Goal: Information Seeking & Learning: Learn about a topic

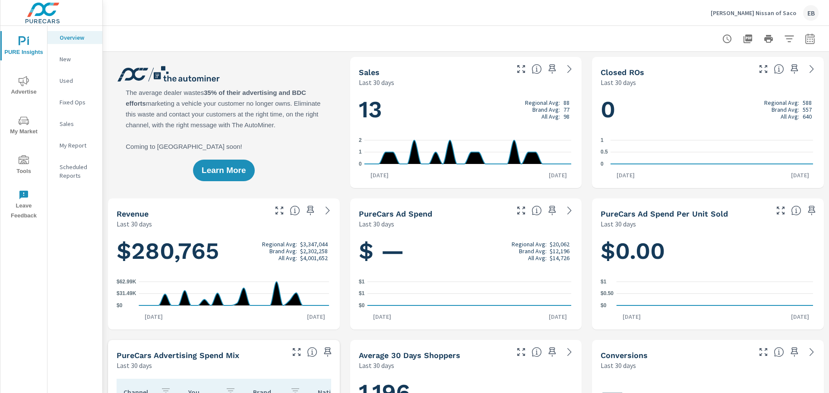
click at [22, 132] on span "My Market" at bounding box center [23, 126] width 41 height 21
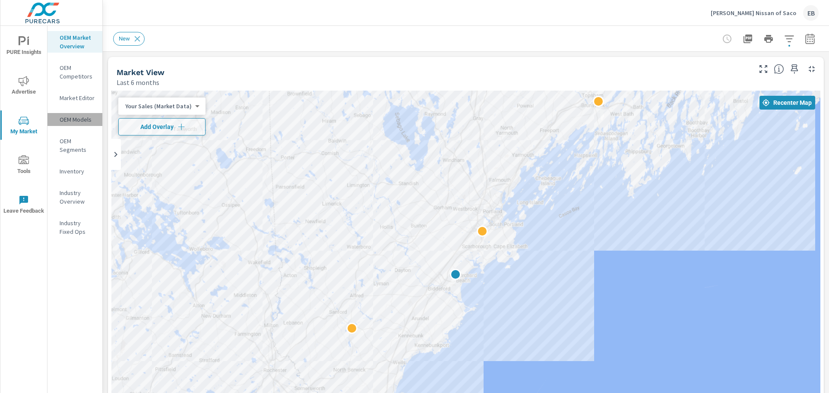
click at [83, 122] on p "OEM Models" at bounding box center [78, 119] width 36 height 9
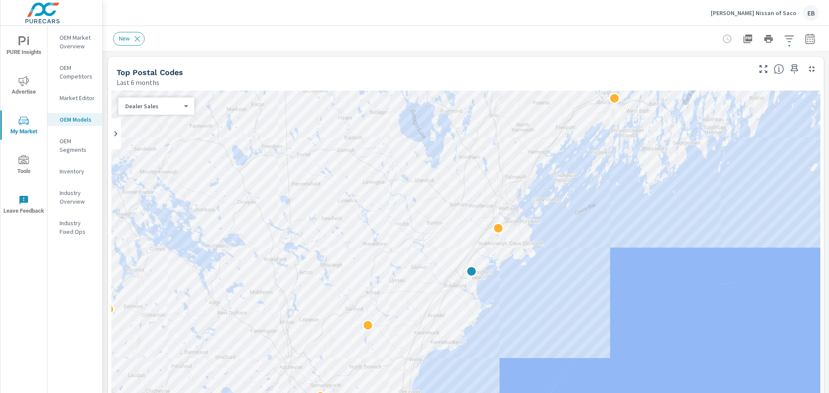
click at [174, 106] on body "PURE Insights Advertise My Market Tools Leave Feedback OEM Market Overview OEM …" at bounding box center [414, 196] width 829 height 393
click at [174, 106] on li "Dealer Sales" at bounding box center [152, 106] width 69 height 14
click at [73, 194] on div at bounding box center [414, 196] width 829 height 393
click at [26, 160] on icon "nav menu" at bounding box center [24, 160] width 10 height 10
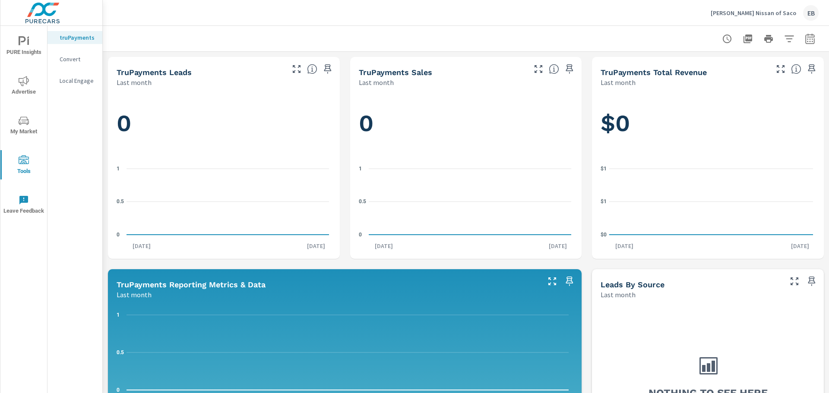
click at [20, 123] on icon "nav menu" at bounding box center [24, 121] width 10 height 8
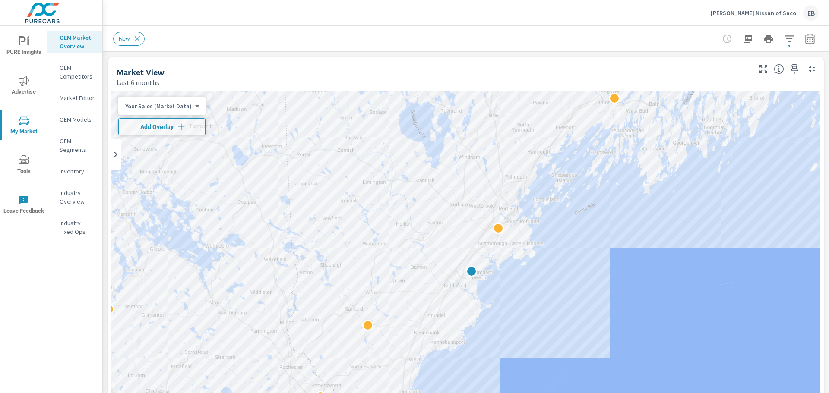
click at [68, 145] on p "OEM Segments" at bounding box center [78, 145] width 36 height 17
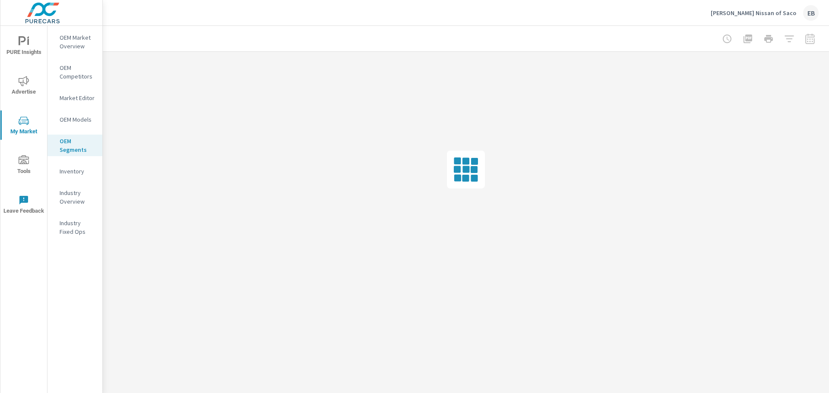
click at [76, 118] on p "OEM Models" at bounding box center [78, 119] width 36 height 9
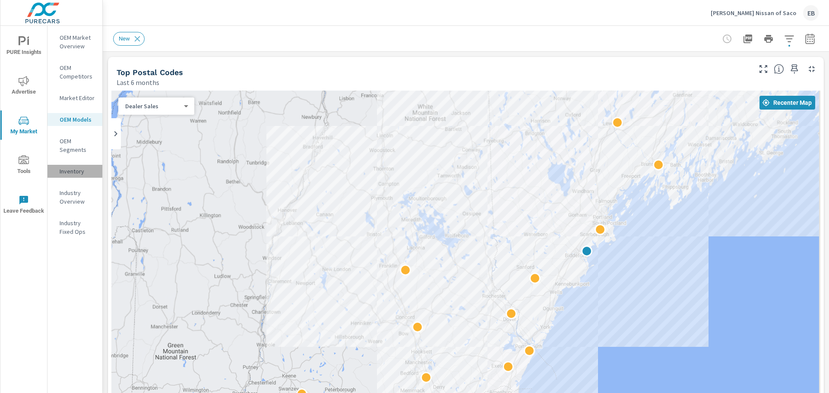
click at [73, 171] on p "Inventory" at bounding box center [78, 171] width 36 height 9
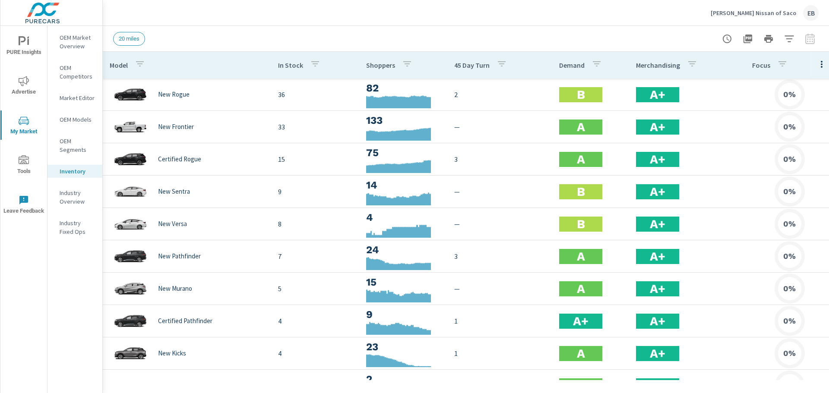
click at [132, 40] on span "20 miles" at bounding box center [128, 38] width 31 height 6
click at [79, 145] on p "OEM Segments" at bounding box center [78, 145] width 36 height 17
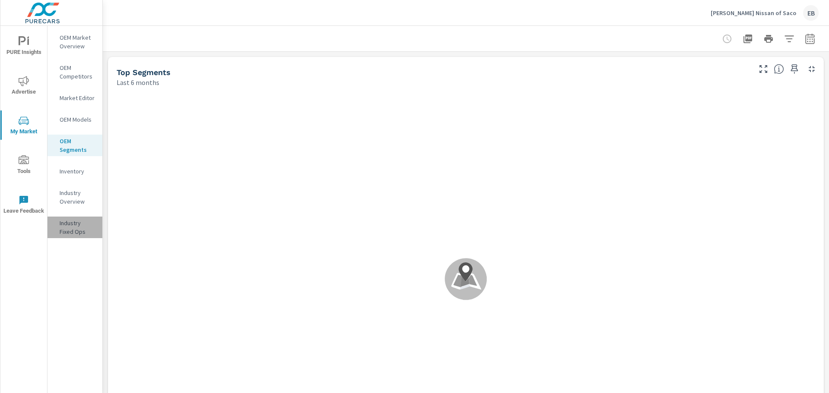
click at [87, 223] on p "Industry Fixed Ops" at bounding box center [78, 227] width 36 height 17
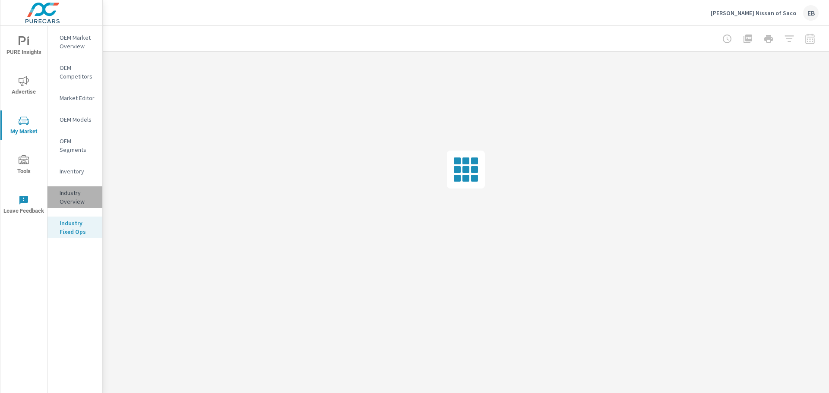
click at [79, 199] on p "Industry Overview" at bounding box center [78, 197] width 36 height 17
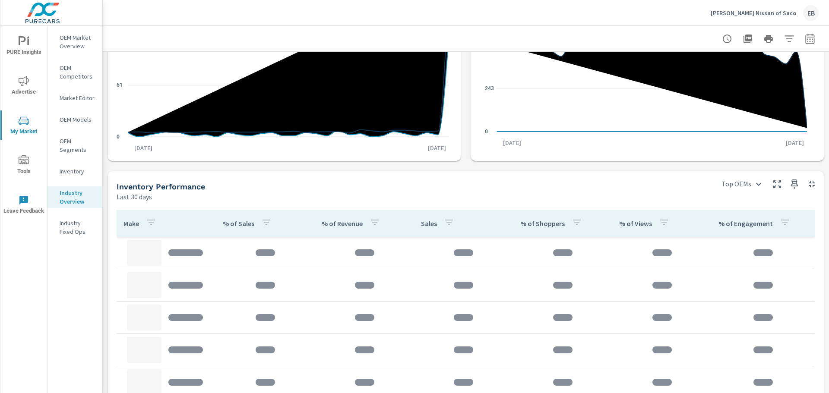
scroll to position [173, 0]
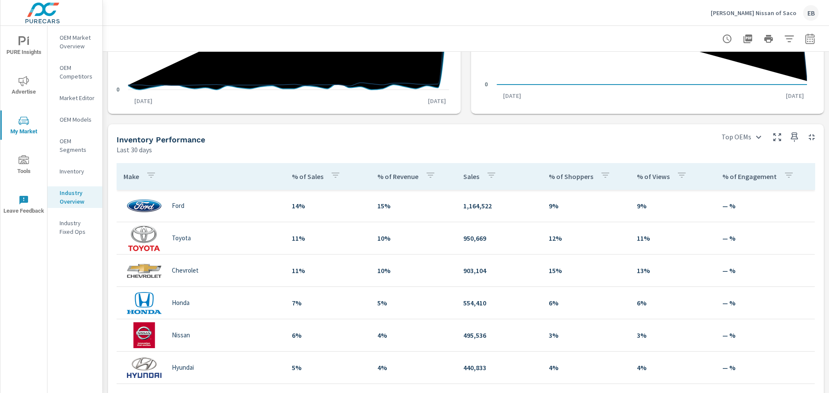
scroll to position [43, 0]
click at [13, 47] on span "PURE Insights" at bounding box center [23, 46] width 41 height 21
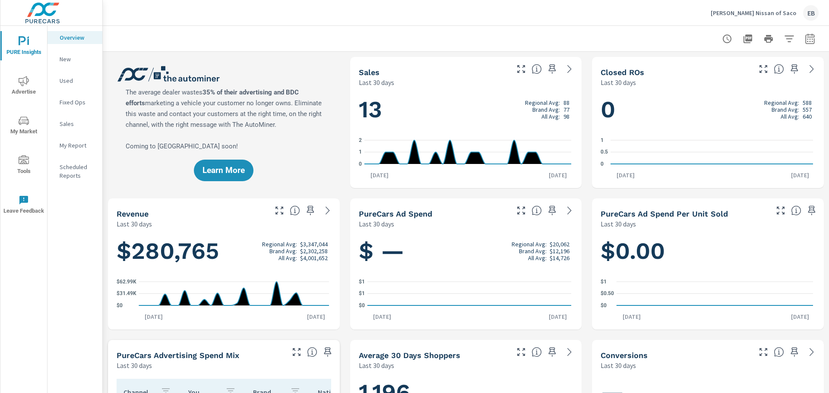
click at [81, 60] on p "New" at bounding box center [78, 59] width 36 height 9
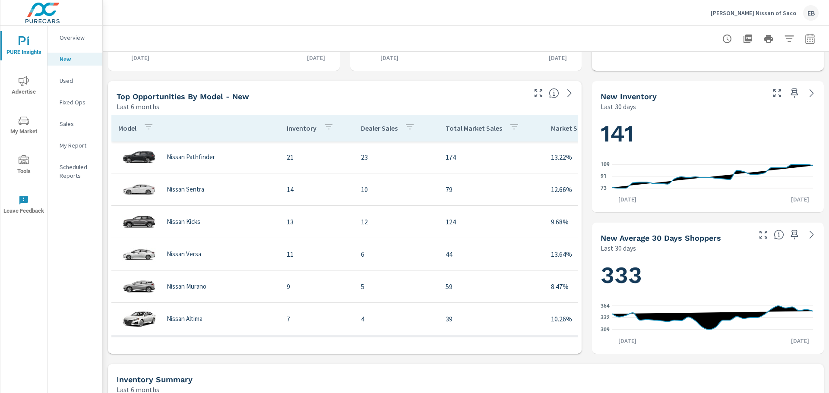
scroll to position [173, 0]
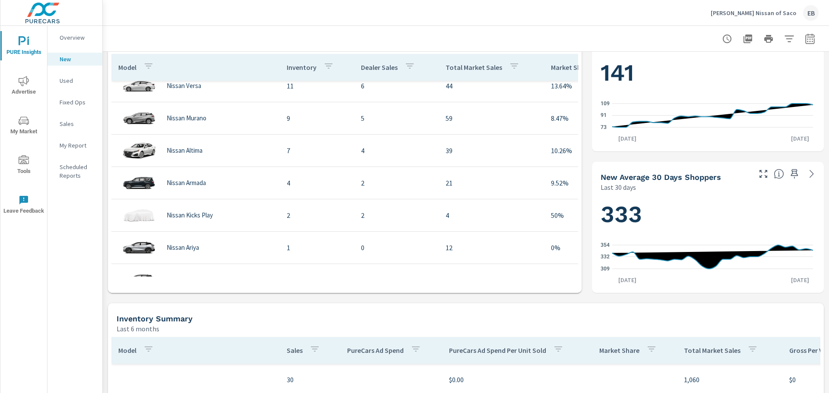
scroll to position [432, 0]
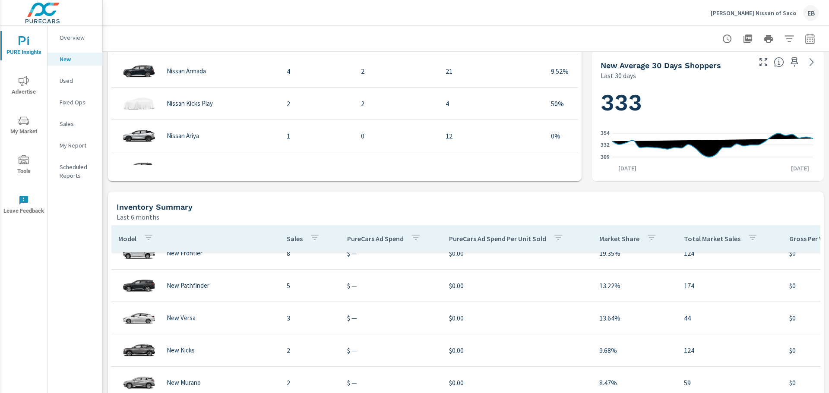
scroll to position [86, 0]
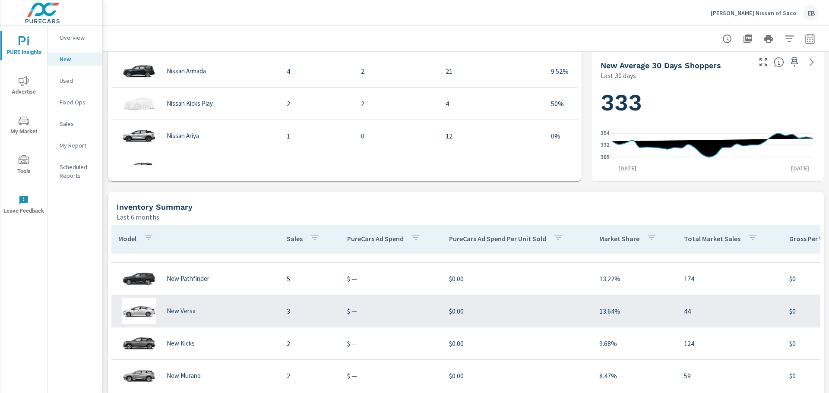
scroll to position [41, 0]
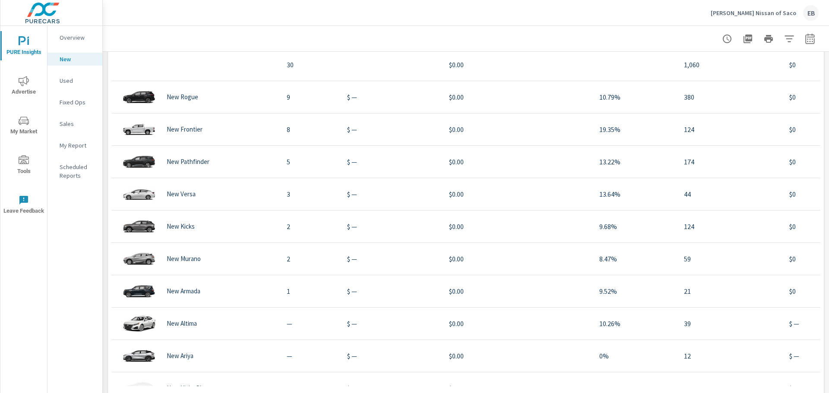
scroll to position [649, 0]
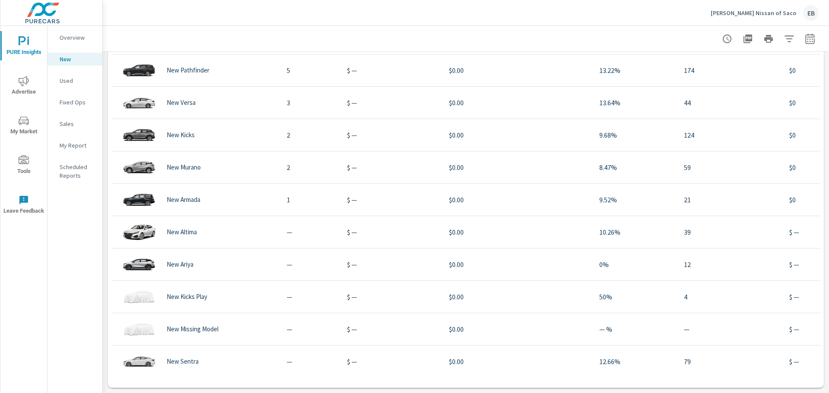
scroll to position [94, 0]
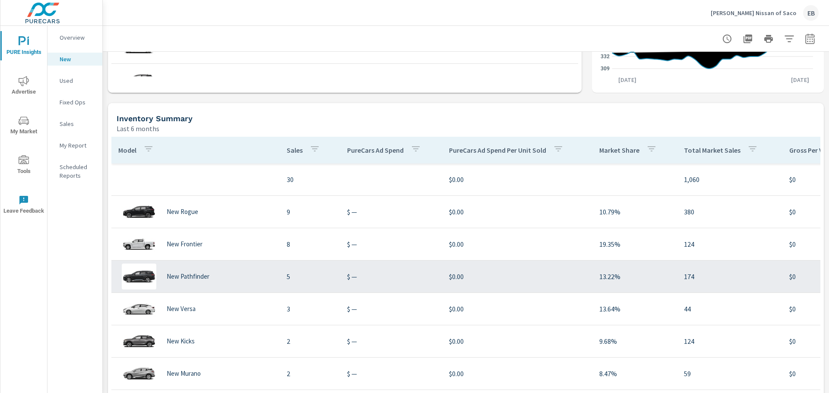
scroll to position [43, 0]
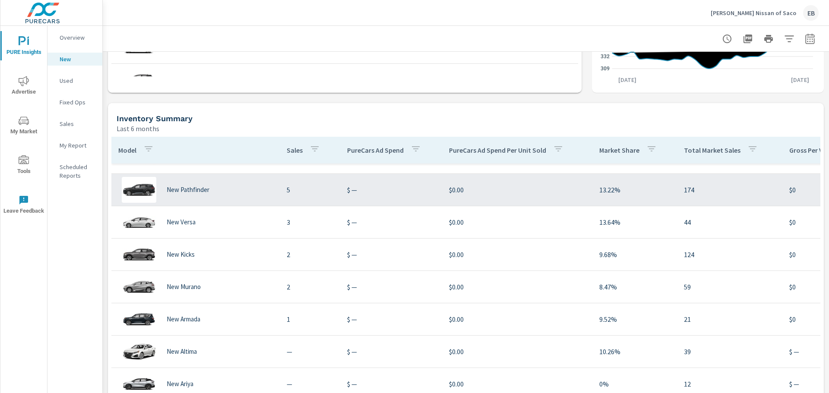
scroll to position [94, 0]
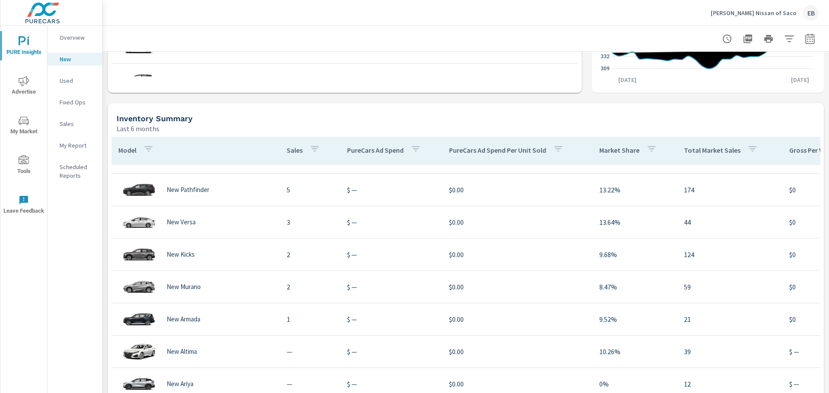
click at [69, 122] on p "Sales" at bounding box center [78, 124] width 36 height 9
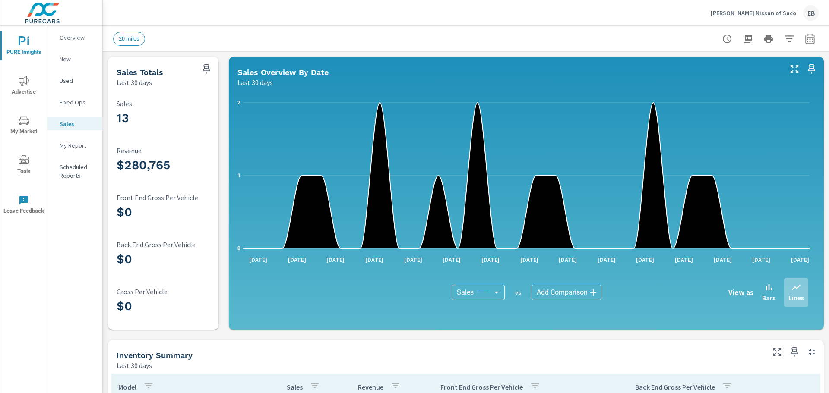
click at [804, 40] on icon "button" at bounding box center [809, 39] width 10 height 10
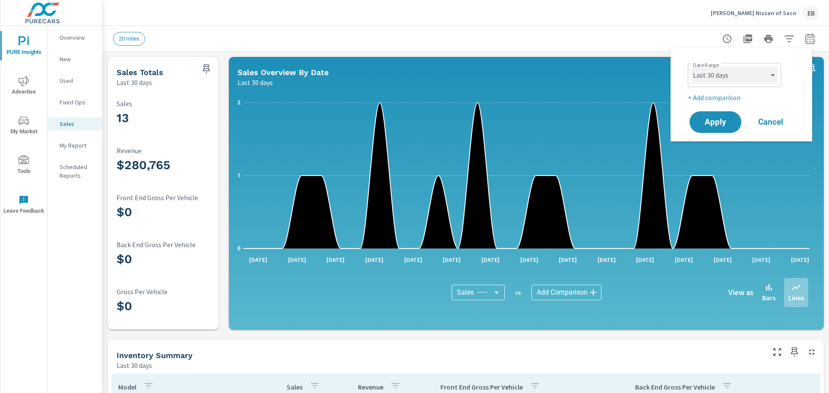
click at [769, 76] on select "Custom [DATE] Last week Last 7 days Last 14 days Last 30 days Last 45 days Last…" at bounding box center [734, 74] width 86 height 17
click at [691, 66] on select "Custom [DATE] Last week Last 7 days Last 14 days Last 30 days Last 45 days Last…" at bounding box center [734, 74] width 86 height 17
select select "Last 60 days"
click at [729, 125] on span "Apply" at bounding box center [714, 122] width 35 height 8
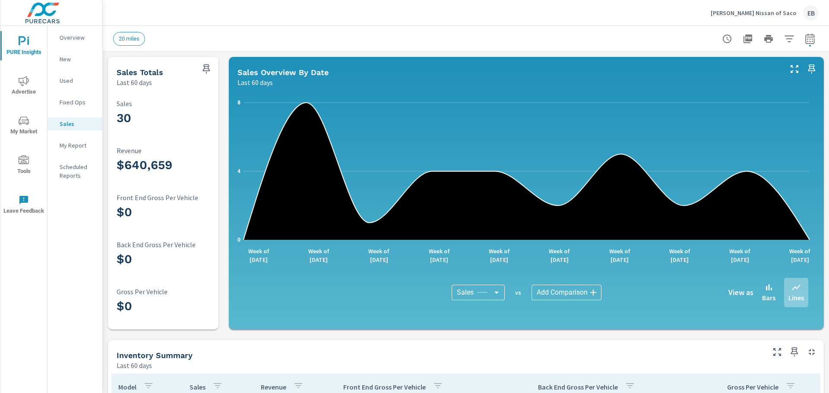
click at [807, 39] on icon "button" at bounding box center [810, 39] width 6 height 3
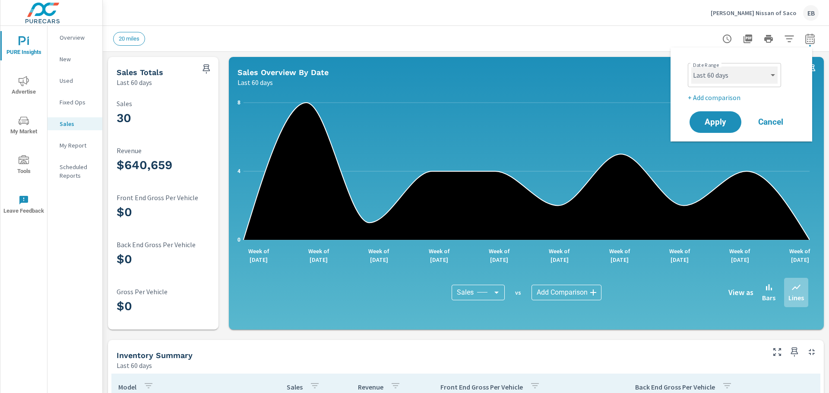
click at [716, 75] on select "Custom [DATE] Last week Last 7 days Last 14 days Last 30 days Last 45 days Last…" at bounding box center [734, 74] width 86 height 17
click at [691, 66] on select "Custom [DATE] Last week Last 7 days Last 14 days Last 30 days Last 45 days Last…" at bounding box center [734, 74] width 86 height 17
select select "Last 3 months"
click at [720, 128] on button "Apply" at bounding box center [715, 122] width 54 height 22
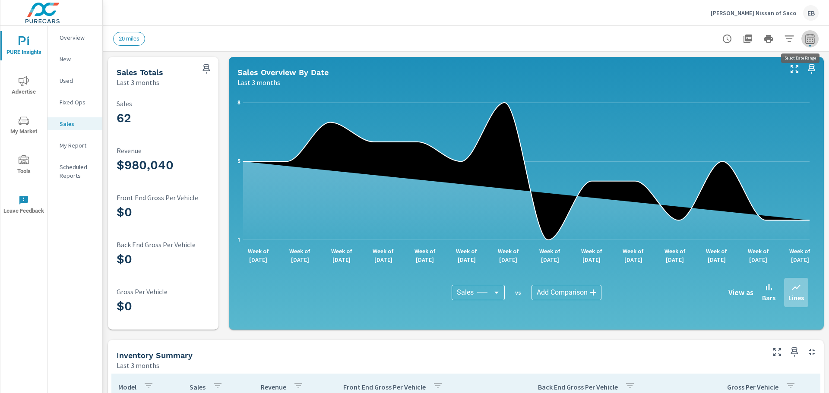
click at [804, 41] on icon "button" at bounding box center [809, 39] width 10 height 10
select select "Last 3 months"
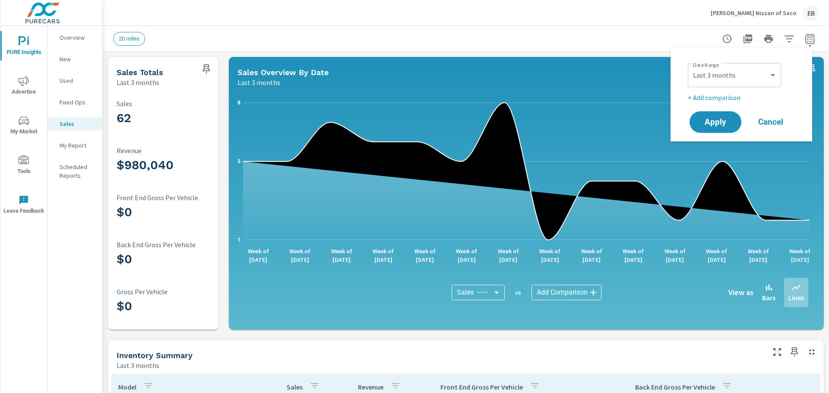
click at [718, 100] on p "+ Add comparison" at bounding box center [742, 97] width 110 height 10
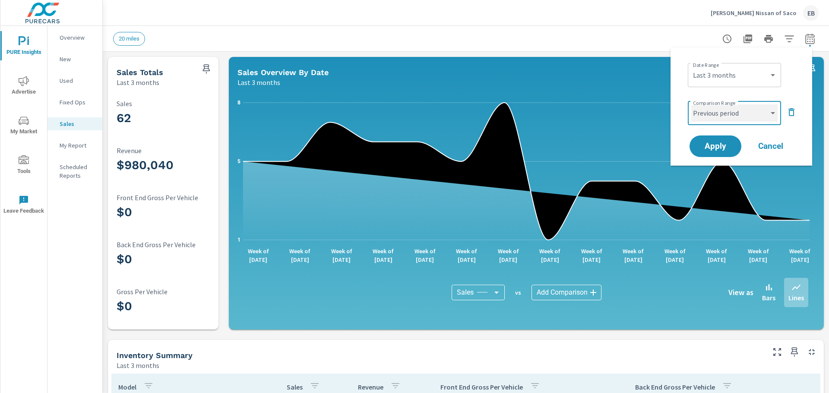
click at [724, 113] on select "Custom Previous period Previous month Previous year" at bounding box center [734, 112] width 86 height 17
click at [691, 104] on select "Custom Previous period Previous month Previous year" at bounding box center [734, 112] width 86 height 17
select select "custom"
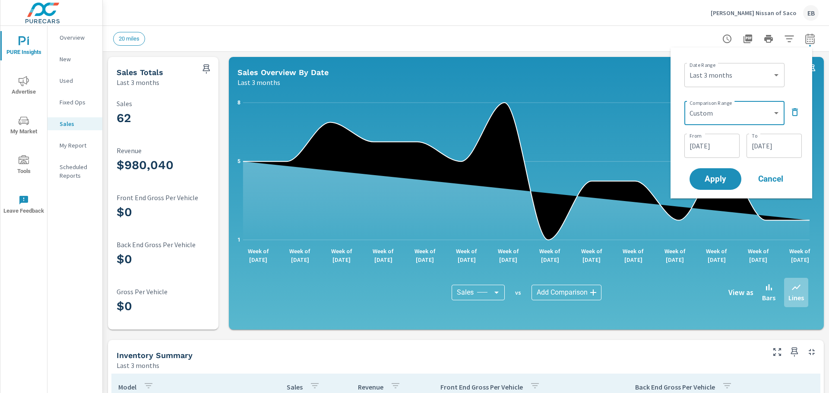
click at [715, 151] on input "[DATE]" at bounding box center [711, 145] width 48 height 17
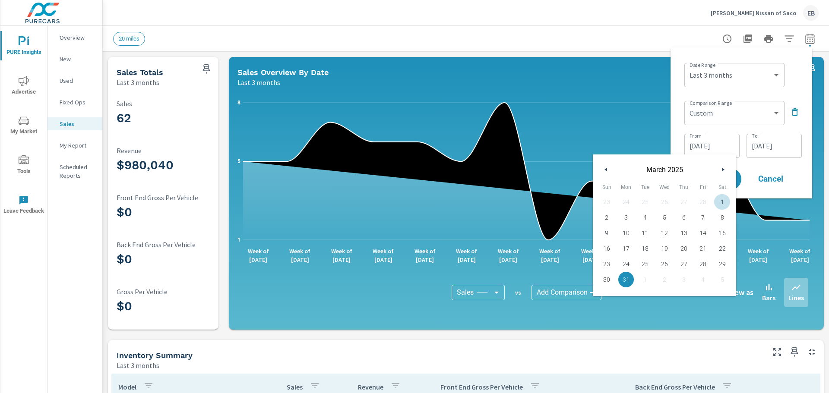
click at [722, 168] on icon "button" at bounding box center [724, 169] width 4 height 3
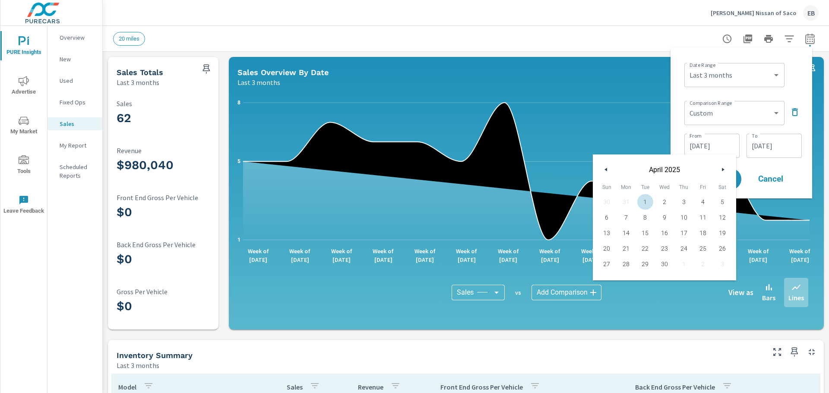
click at [645, 200] on span "1" at bounding box center [644, 201] width 19 height 11
click at [725, 171] on button "button" at bounding box center [722, 169] width 10 height 10
click at [624, 266] on span "30" at bounding box center [625, 263] width 19 height 11
type input "[DATE]"
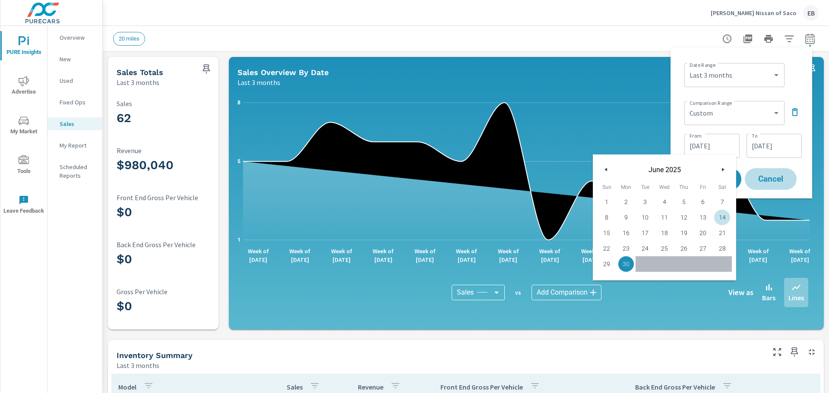
click at [759, 172] on button "Cancel" at bounding box center [770, 179] width 52 height 22
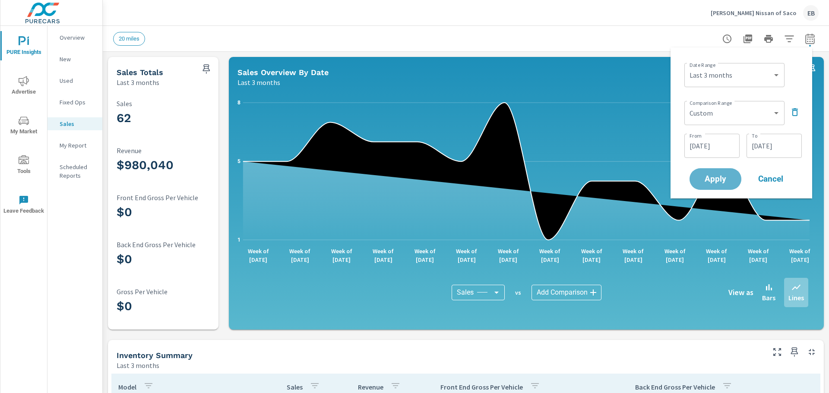
click at [731, 178] on span "Apply" at bounding box center [715, 179] width 35 height 8
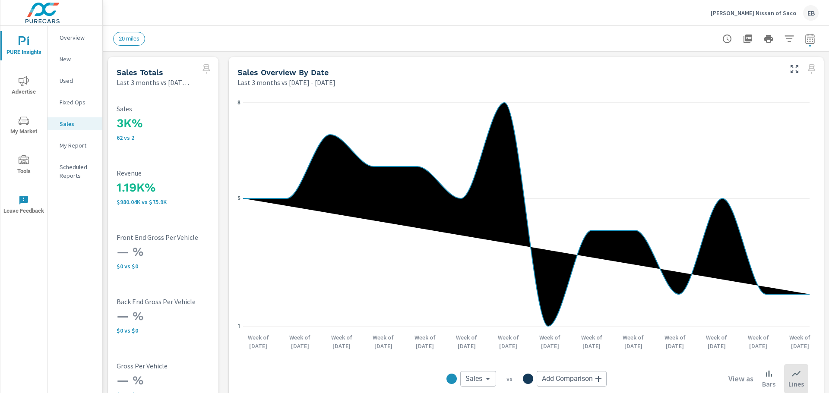
scroll to position [43, 0]
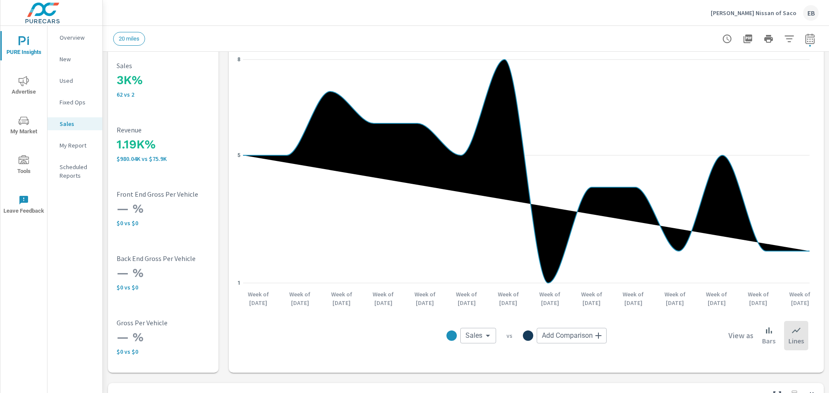
click at [804, 40] on icon "button" at bounding box center [809, 39] width 10 height 10
select select "Last 3 months"
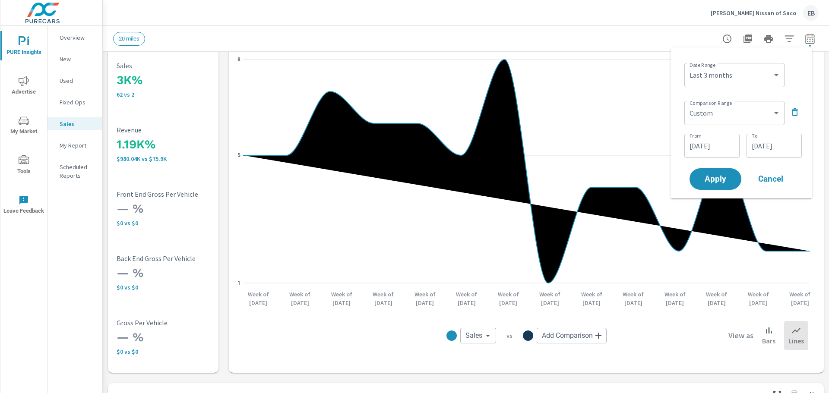
click at [716, 148] on input "[DATE]" at bounding box center [711, 145] width 48 height 17
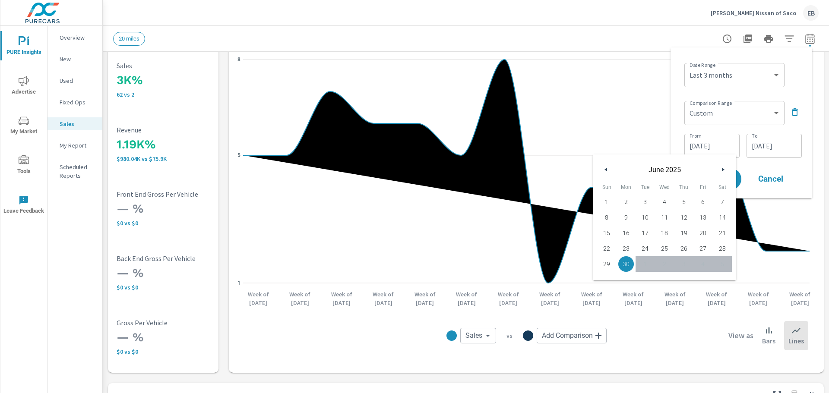
click at [604, 168] on icon "button" at bounding box center [604, 169] width 4 height 3
click at [645, 201] on span "1" at bounding box center [644, 201] width 19 height 11
type input "[DATE]"
click at [757, 165] on div "Date Range Custom [DATE] Last week Last 7 days Last 14 days Last 30 days Last 4…" at bounding box center [741, 122] width 128 height 137
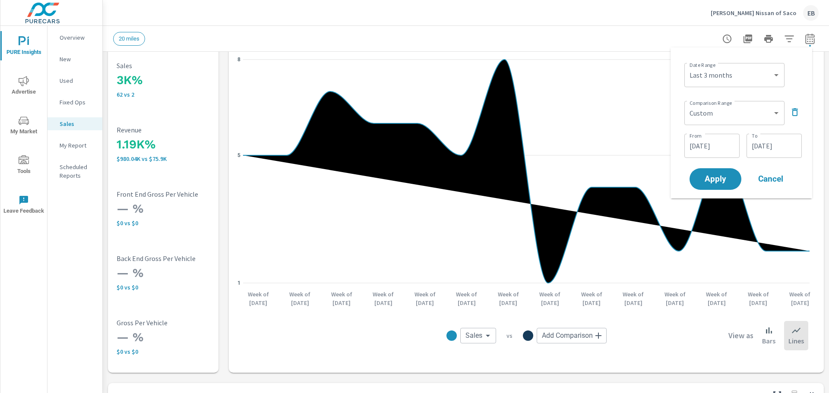
click at [725, 180] on span "Apply" at bounding box center [715, 179] width 35 height 8
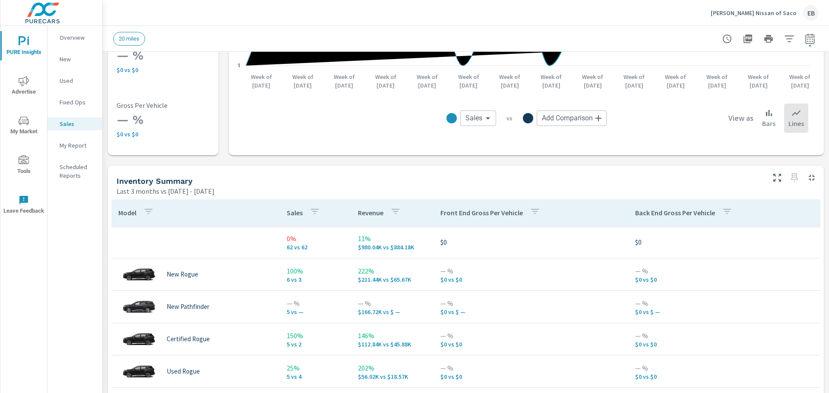
scroll to position [302, 0]
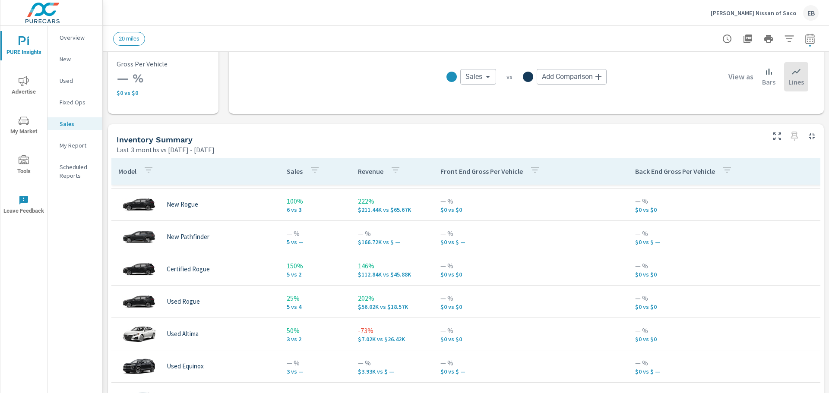
scroll to position [43, 0]
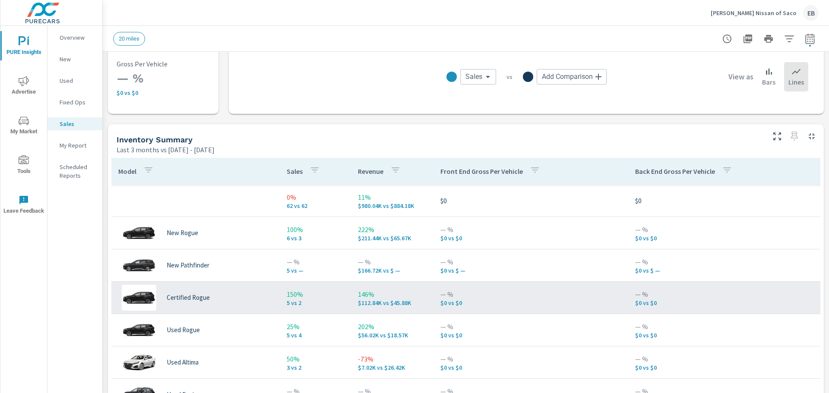
scroll to position [259, 0]
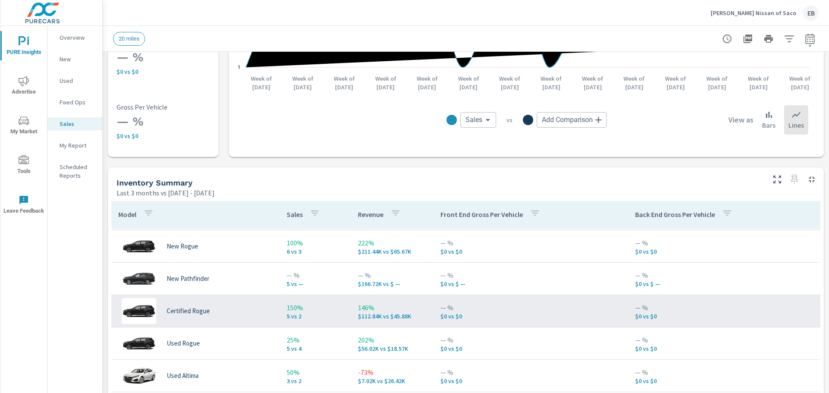
scroll to position [86, 0]
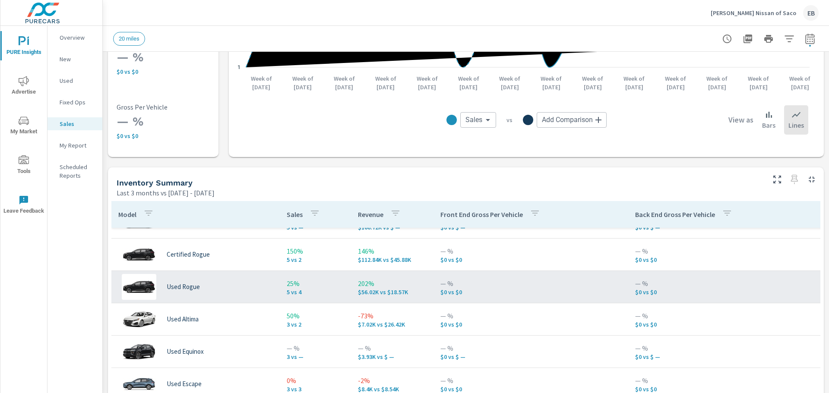
scroll to position [3, 0]
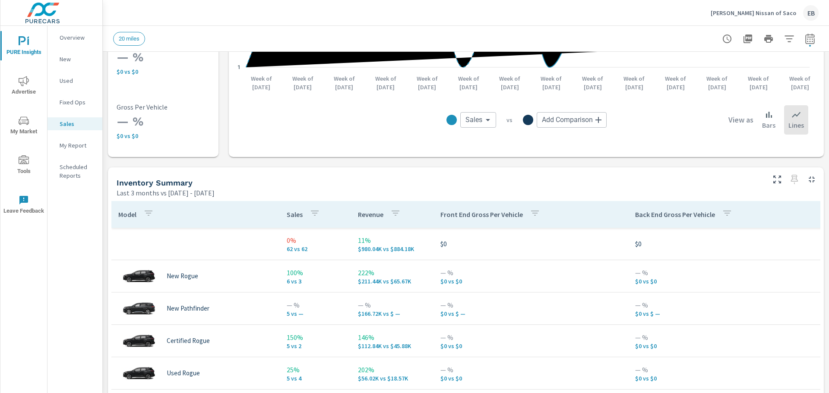
click at [149, 215] on icon "button" at bounding box center [148, 213] width 10 height 10
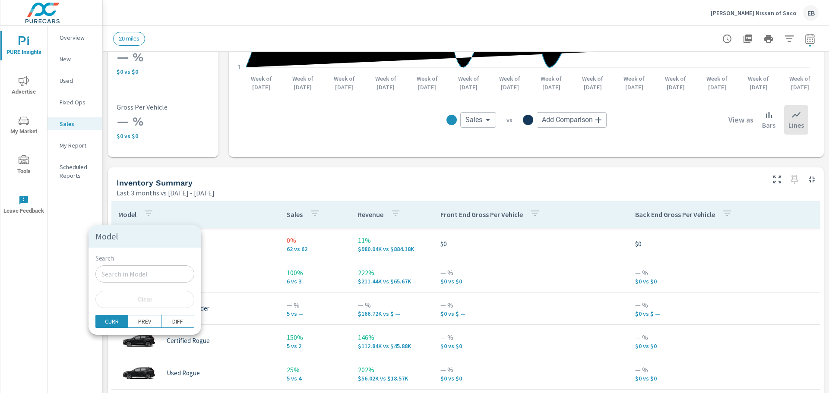
click at [137, 271] on input "Search" at bounding box center [144, 273] width 99 height 17
click at [137, 271] on input "sentra" at bounding box center [144, 273] width 99 height 17
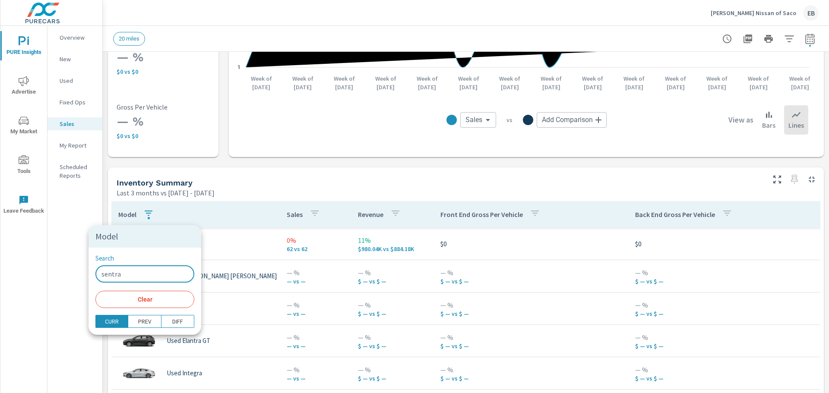
type input "sentra"
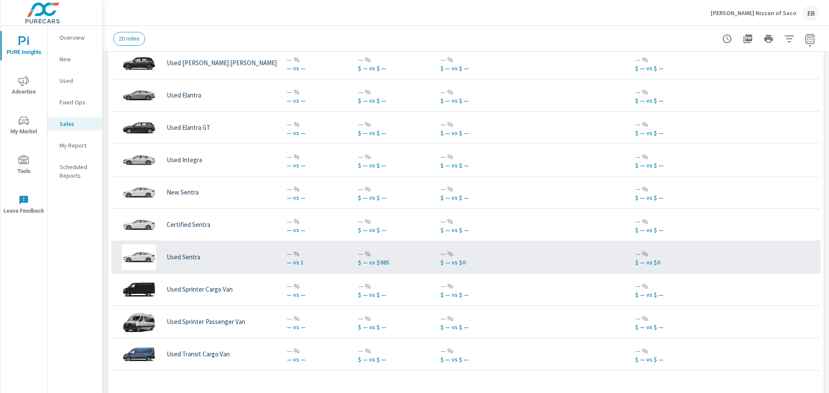
scroll to position [388, 0]
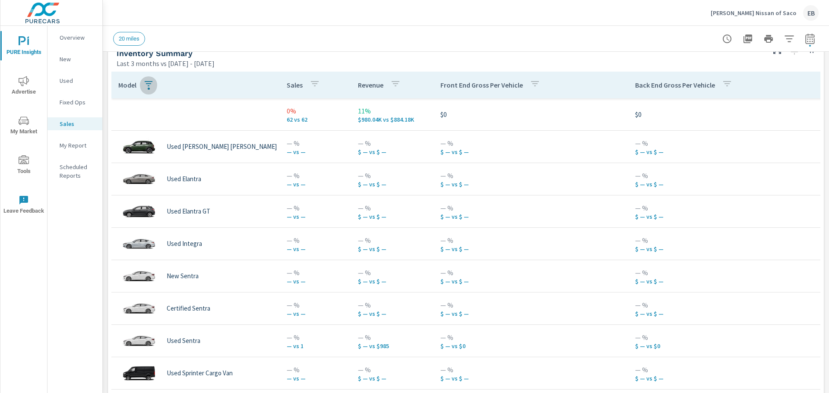
click at [58, 142] on div "My Report" at bounding box center [74, 145] width 55 height 13
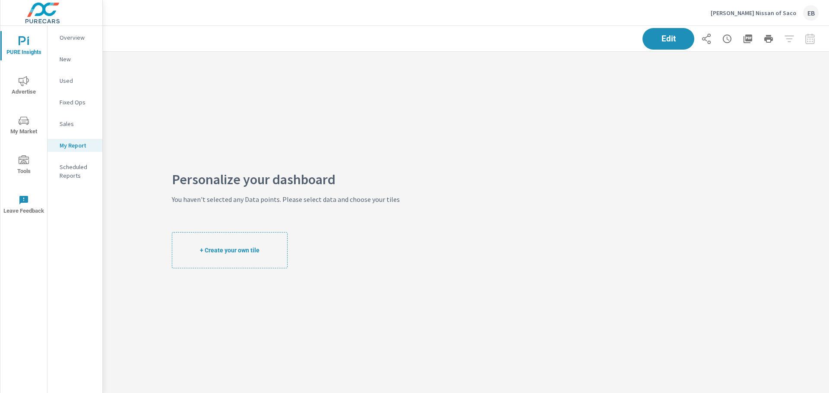
click at [241, 255] on button "+ Create your own tile" at bounding box center [230, 250] width 116 height 36
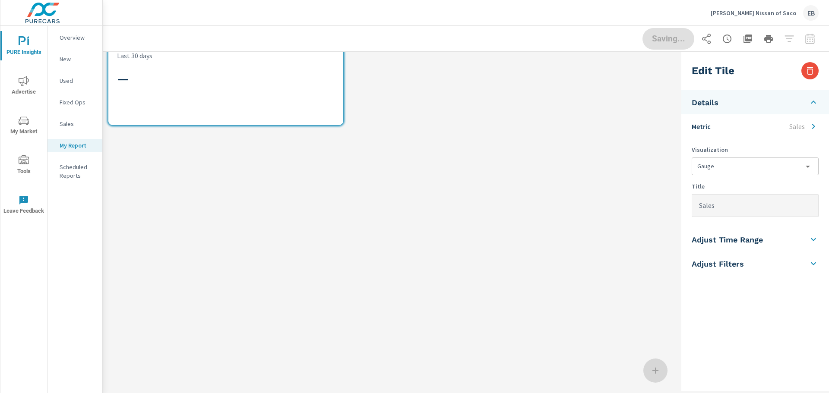
scroll to position [117, 588]
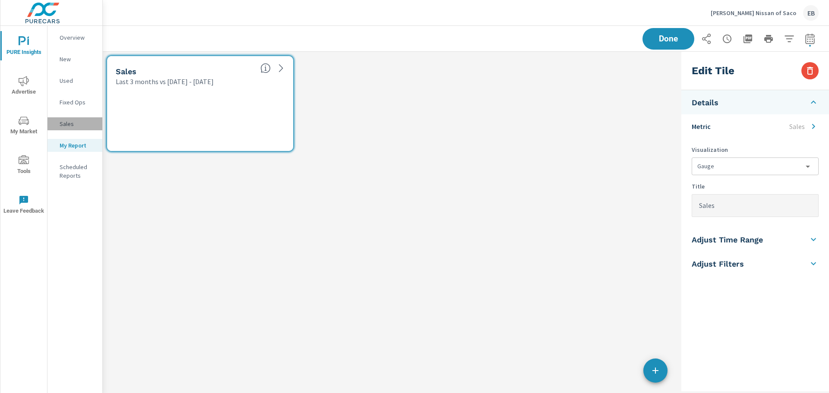
click at [67, 126] on p "Sales" at bounding box center [78, 124] width 36 height 9
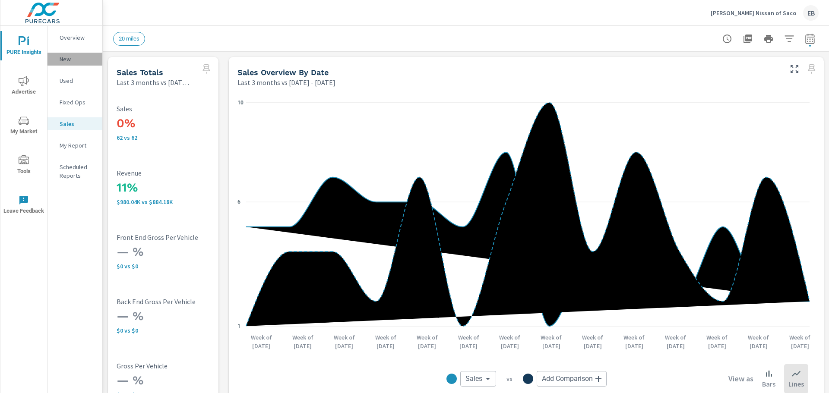
click at [69, 60] on p "New" at bounding box center [78, 59] width 36 height 9
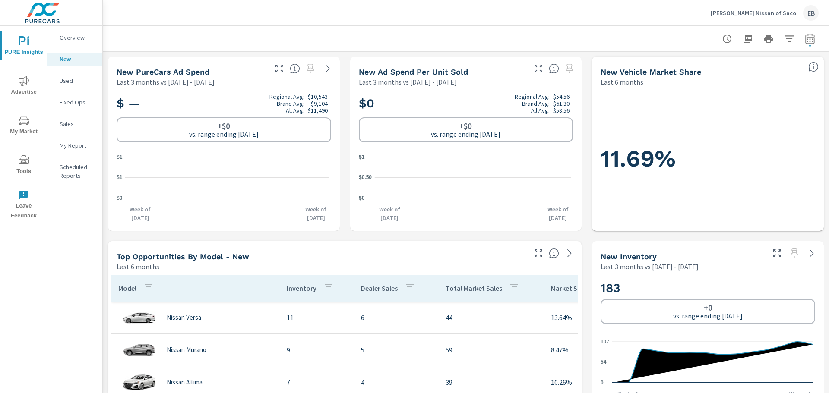
scroll to position [259, 0]
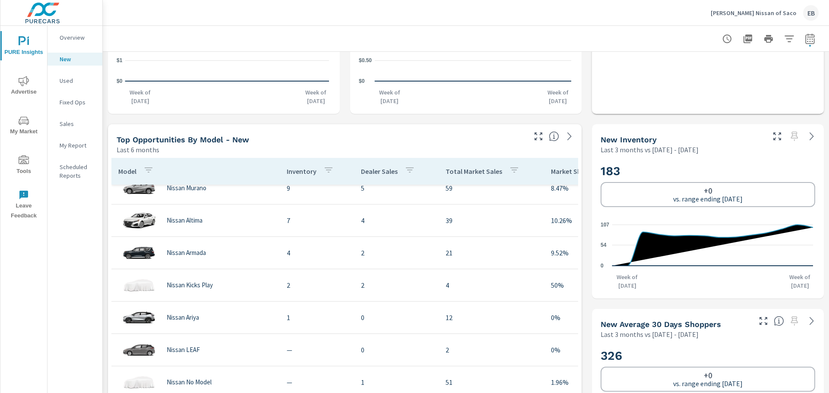
scroll to position [345, 0]
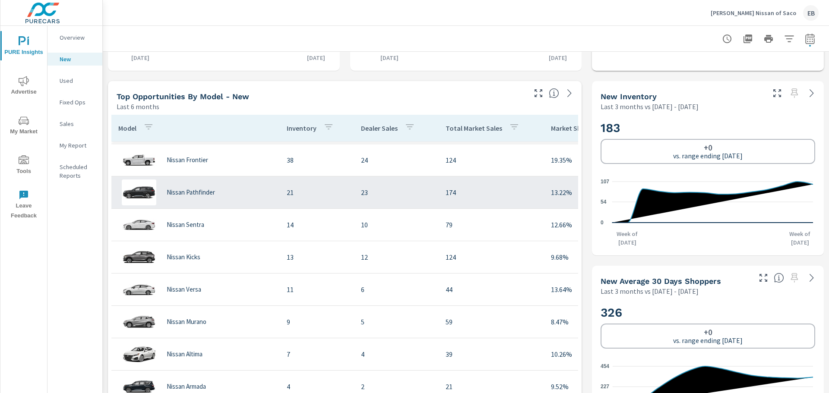
scroll to position [43, 0]
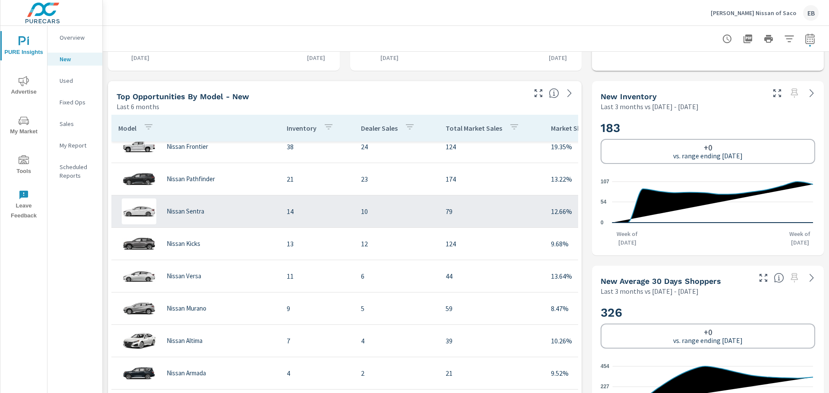
click at [360, 213] on td "10" at bounding box center [396, 211] width 85 height 24
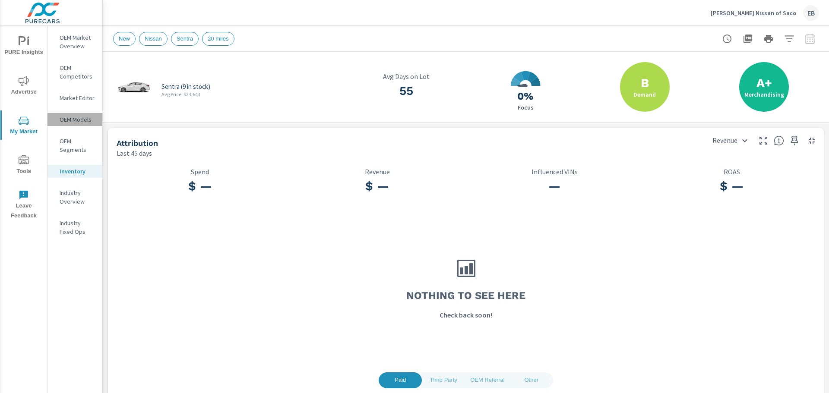
click at [91, 123] on p "OEM Models" at bounding box center [78, 119] width 36 height 9
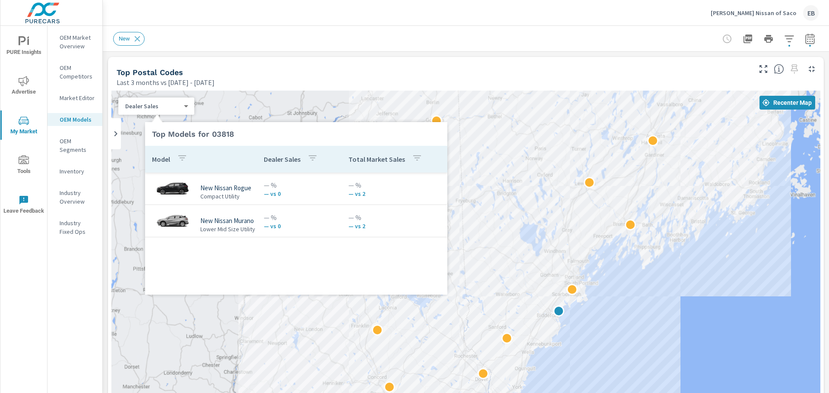
click at [158, 112] on icon at bounding box center [157, 117] width 10 height 10
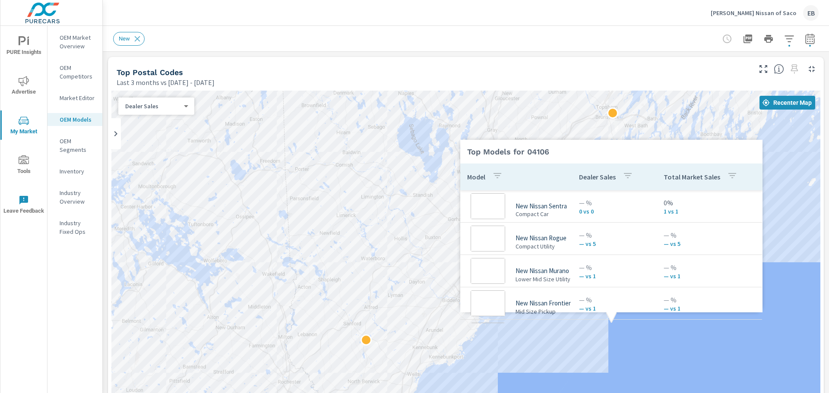
click at [611, 323] on div "To navigate the map with touch gestures double-tap and hold your finger on the …" at bounding box center [465, 344] width 709 height 507
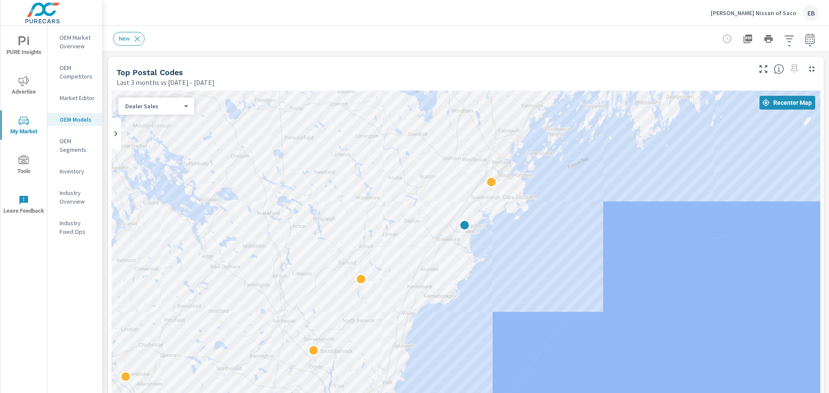
drag, startPoint x: 556, startPoint y: 347, endPoint x: 556, endPoint y: 284, distance: 63.4
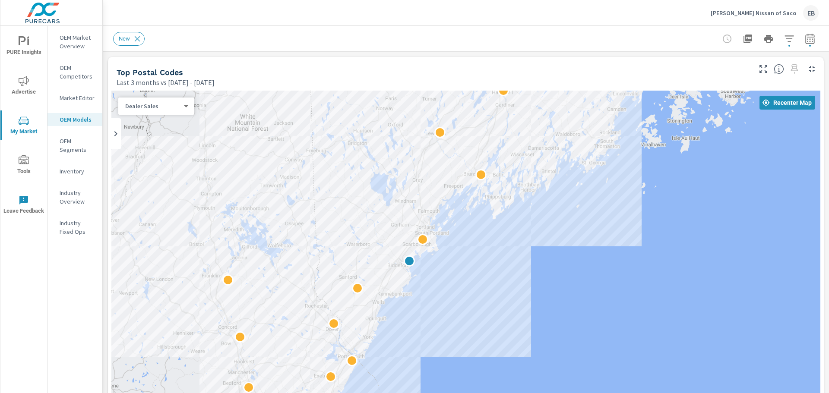
drag, startPoint x: 687, startPoint y: 273, endPoint x: 528, endPoint y: 277, distance: 158.4
click at [528, 277] on div at bounding box center [465, 331] width 709 height 480
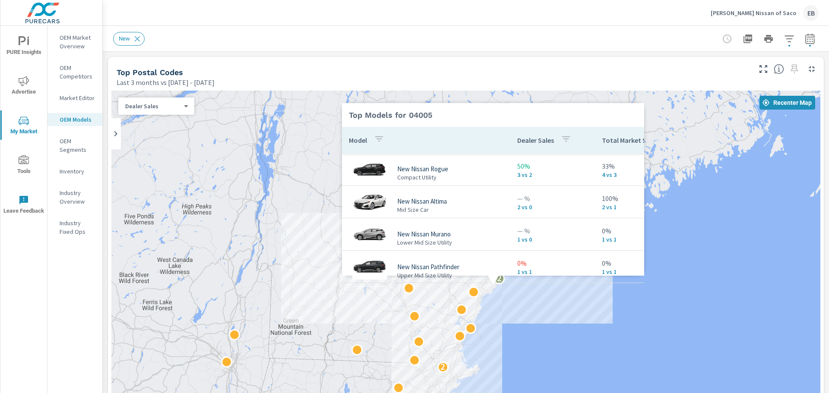
drag, startPoint x: 498, startPoint y: 283, endPoint x: 539, endPoint y: 283, distance: 41.0
click at [539, 283] on div at bounding box center [493, 281] width 302 height 10
drag, startPoint x: 541, startPoint y: 282, endPoint x: 578, endPoint y: 282, distance: 37.5
click at [578, 282] on div at bounding box center [493, 281] width 302 height 10
